Goal: Information Seeking & Learning: Learn about a topic

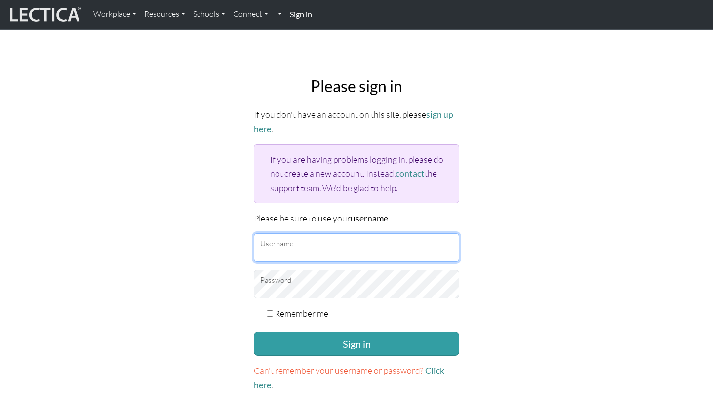
click at [284, 252] on input "Username" at bounding box center [356, 248] width 205 height 29
click at [302, 250] on input "Username" at bounding box center [356, 248] width 205 height 29
type input "rohey"
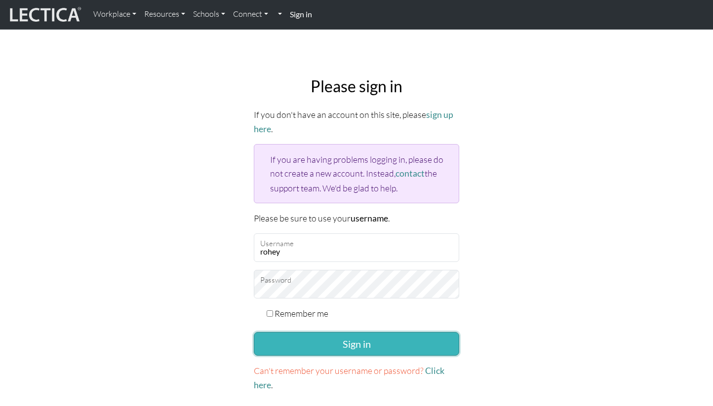
click at [299, 341] on button "Sign in" at bounding box center [356, 344] width 205 height 24
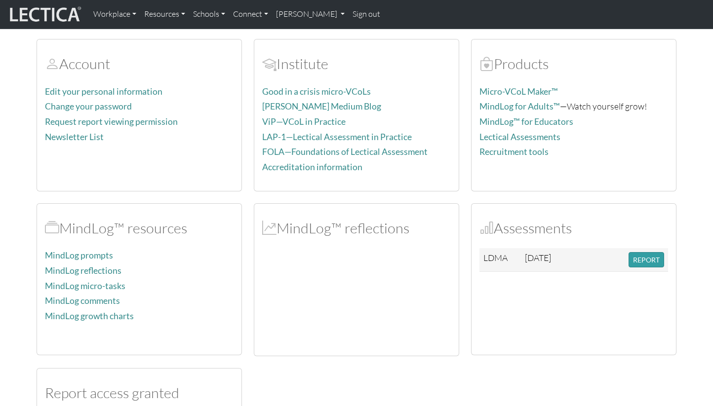
scroll to position [67, 0]
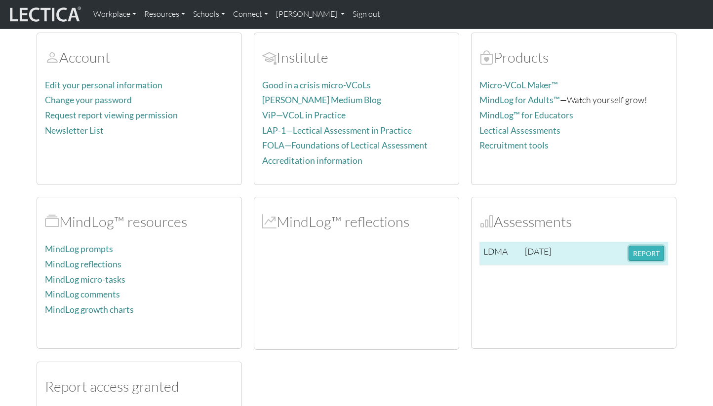
click at [646, 255] on button "REPORT" at bounding box center [647, 253] width 36 height 15
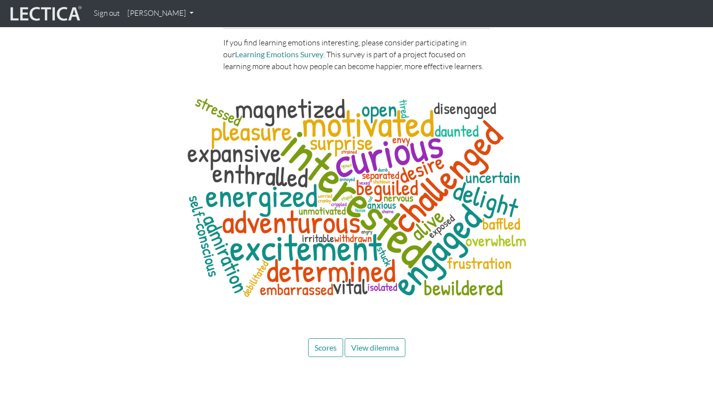
scroll to position [4793, 0]
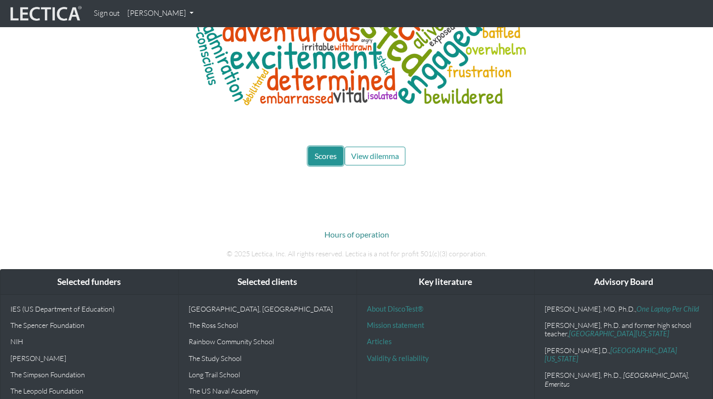
click at [323, 151] on span "Scores" at bounding box center [326, 155] width 22 height 9
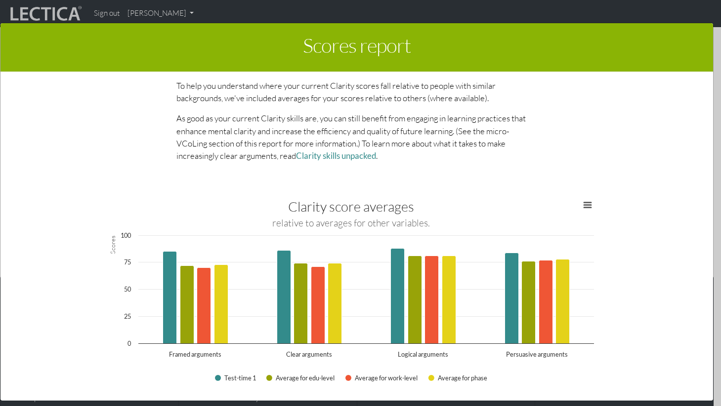
scroll to position [1023, 0]
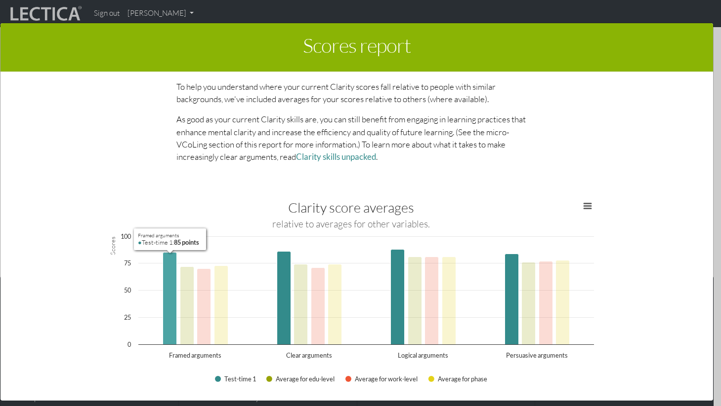
click at [167, 269] on icon "Framed arguments, 85 points. Test-time 1." at bounding box center [169, 298] width 14 height 92
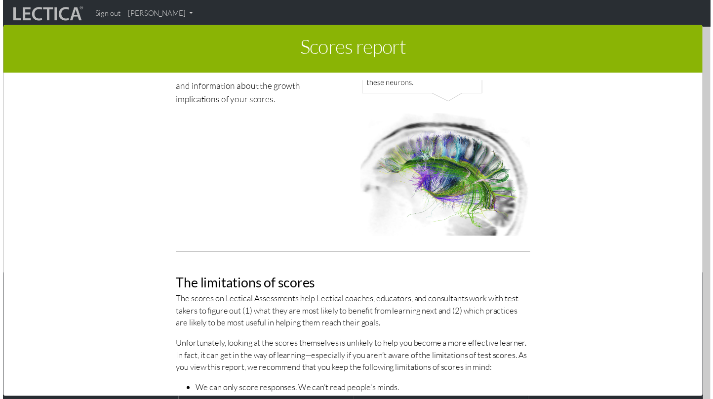
scroll to position [0, 0]
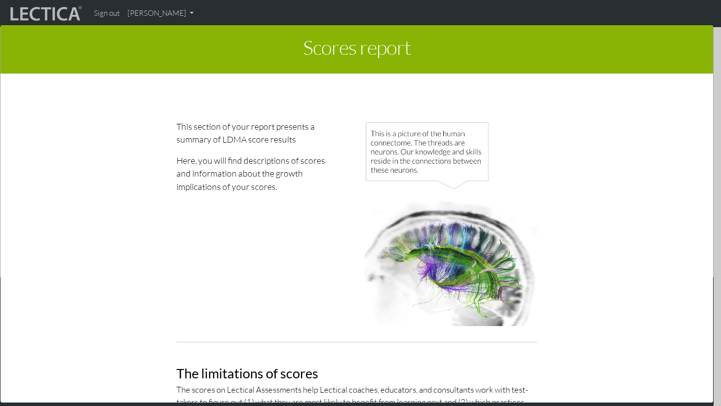
click at [157, 15] on div "Scores report × This section of your report presents a summary of LDMA score re…" at bounding box center [360, 213] width 721 height 406
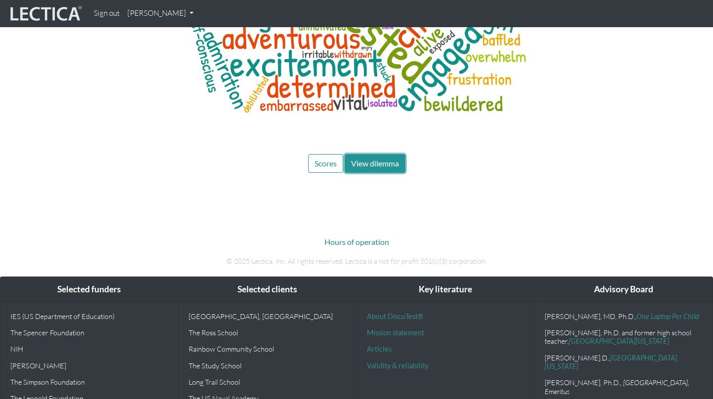
click at [370, 159] on span "View dilemma" at bounding box center [375, 163] width 48 height 9
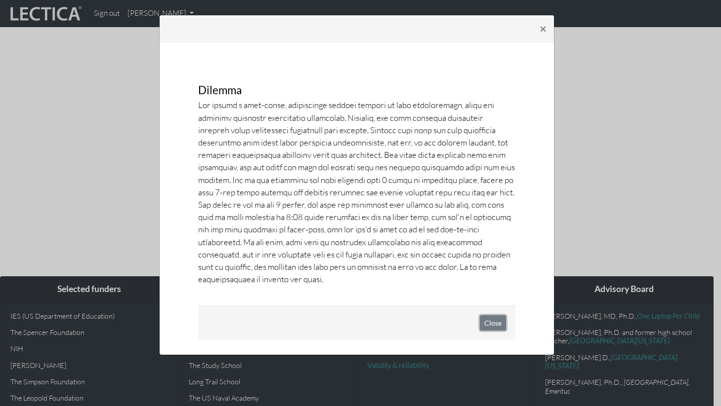
click at [487, 322] on button "Close" at bounding box center [493, 323] width 26 height 15
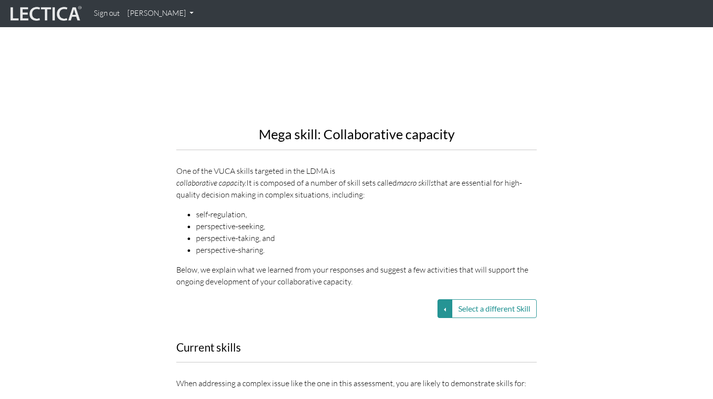
scroll to position [1100, 0]
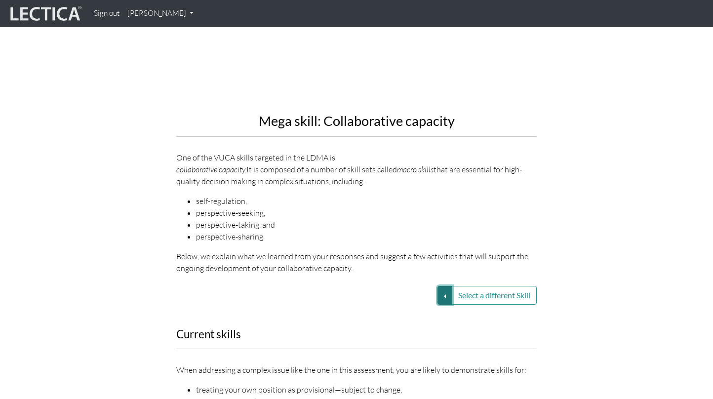
click at [444, 286] on button "Select a different Skill" at bounding box center [445, 295] width 15 height 19
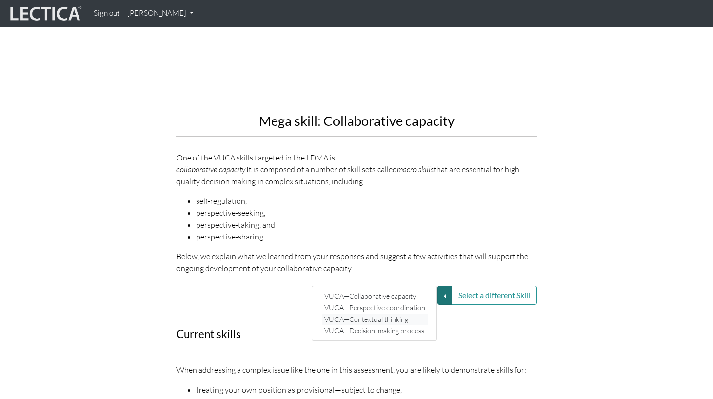
click at [393, 314] on link "VUCA—Contextual thinking" at bounding box center [375, 319] width 106 height 11
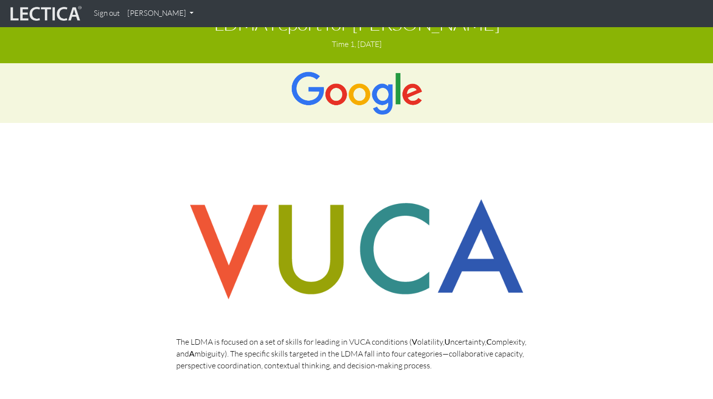
scroll to position [0, 0]
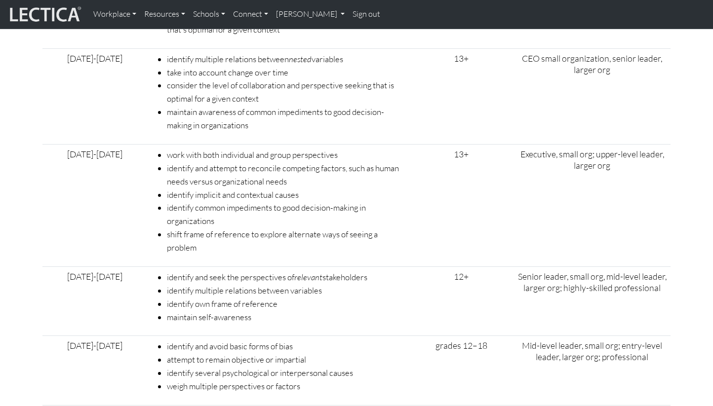
scroll to position [3260, 0]
